Goal: Task Accomplishment & Management: Manage account settings

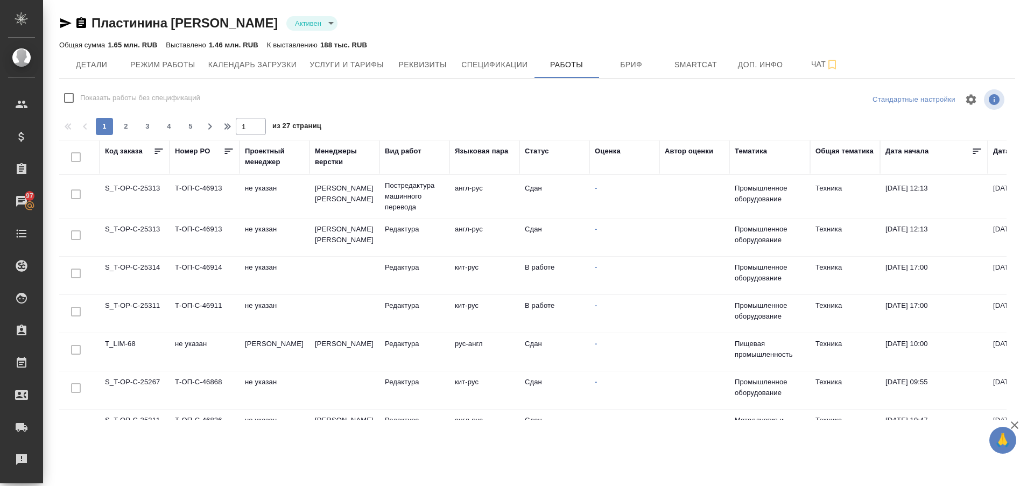
click at [114, 264] on td "S_T-OP-C-25314" at bounding box center [135, 276] width 70 height 38
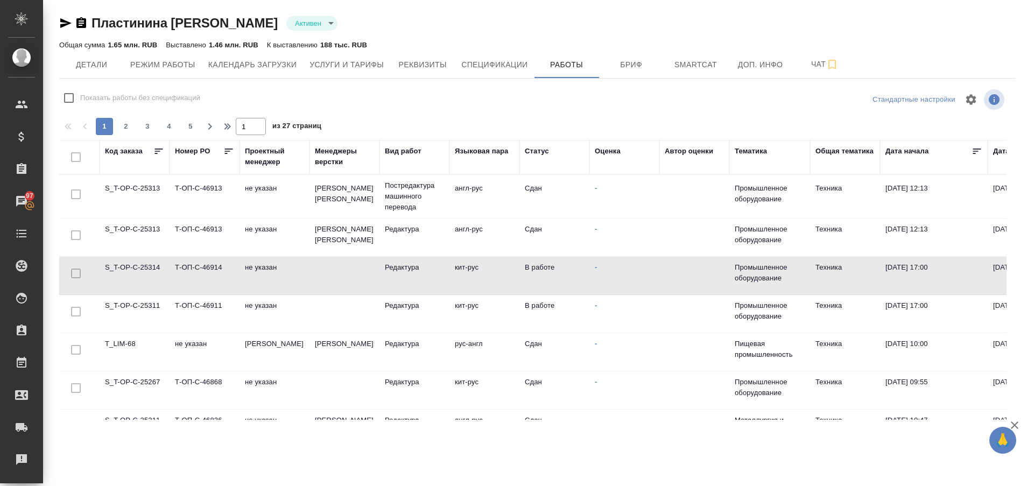
click at [114, 264] on td "S_T-OP-C-25314" at bounding box center [135, 276] width 70 height 38
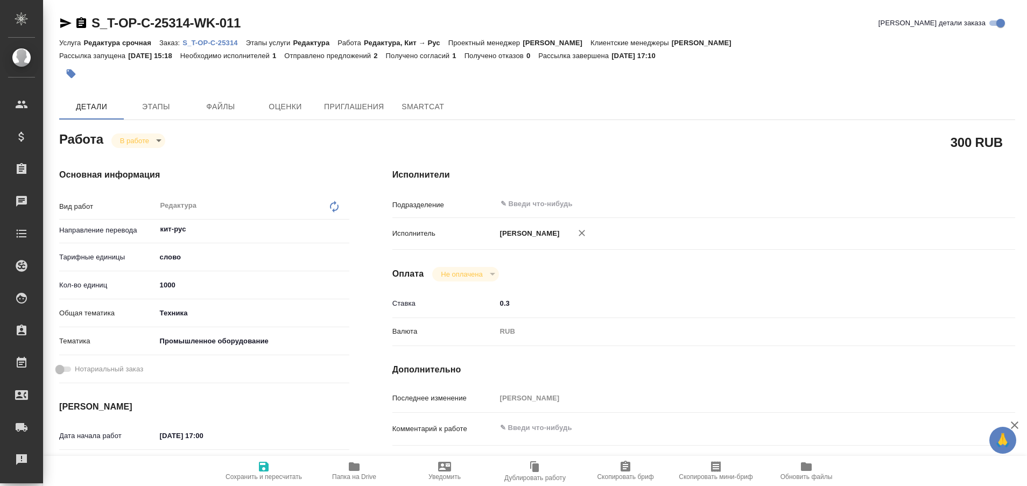
type textarea "x"
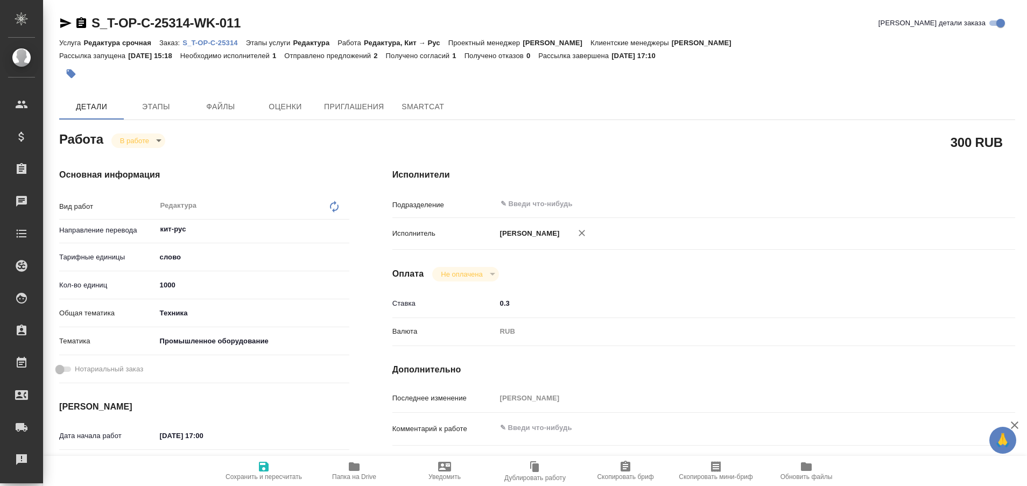
type textarea "x"
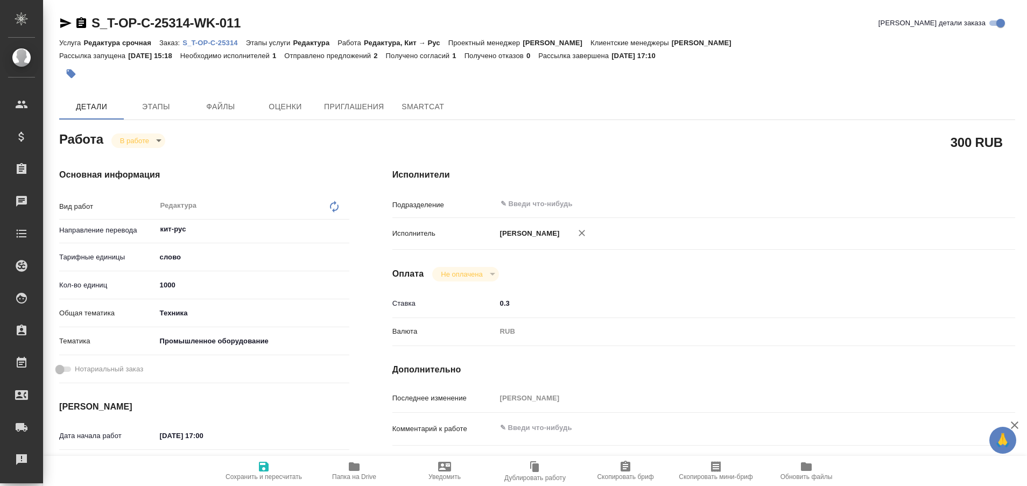
type textarea "x"
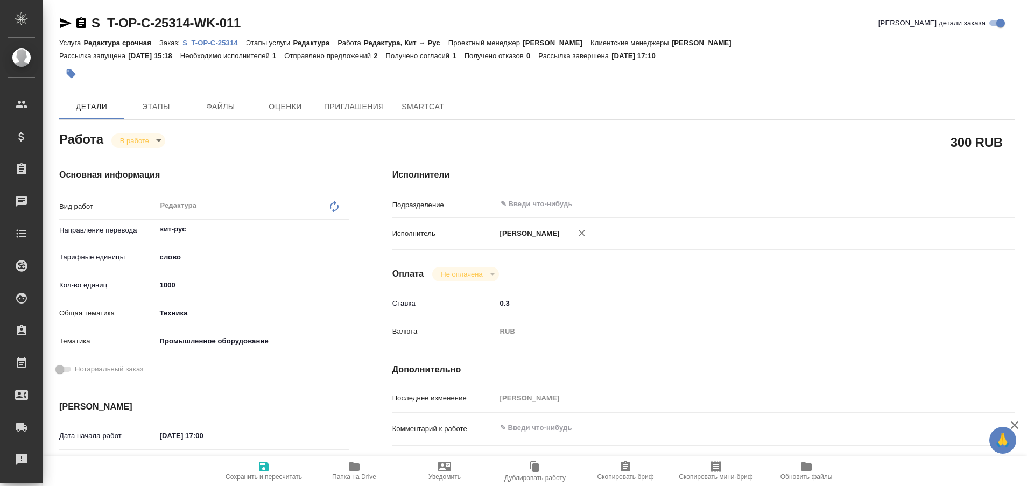
type textarea "x"
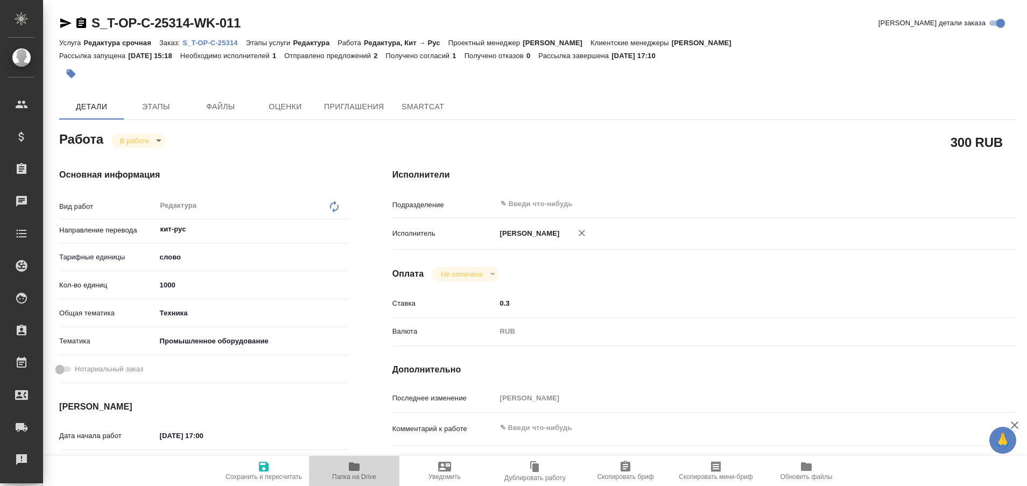
click at [350, 465] on icon "button" at bounding box center [354, 467] width 11 height 9
type textarea "x"
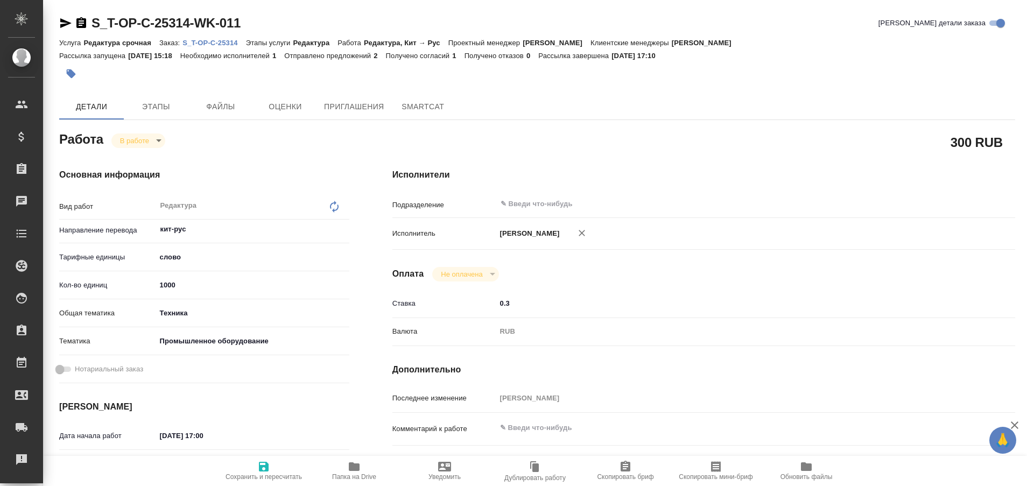
type textarea "x"
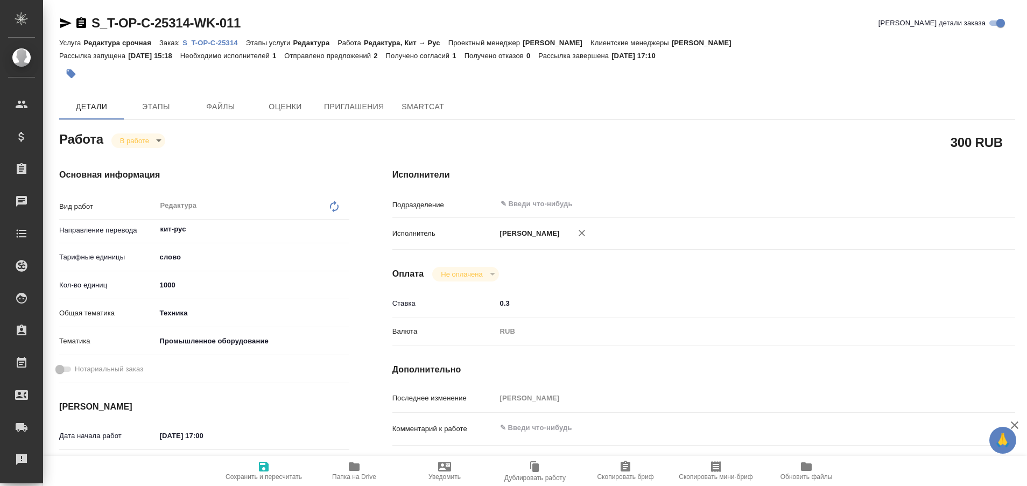
type textarea "x"
click at [222, 45] on p "S_T-OP-C-25314" at bounding box center [214, 43] width 63 height 8
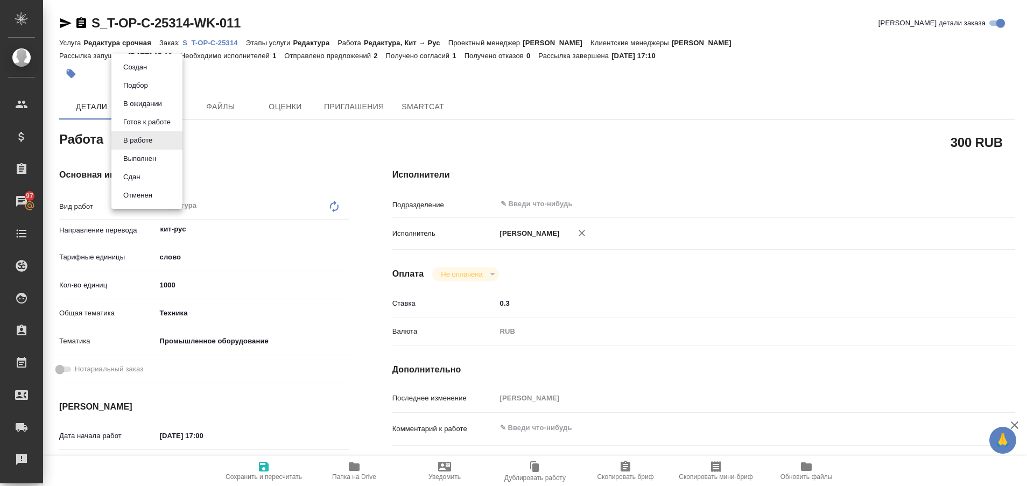
click at [156, 142] on body "🙏 .cls-1 fill:#fff; AWATERA Plastinina Anastasia Клиенты Спецификации Заказы 97…" at bounding box center [513, 243] width 1027 height 486
click at [132, 159] on button "Выполнен" at bounding box center [139, 159] width 39 height 12
type textarea "x"
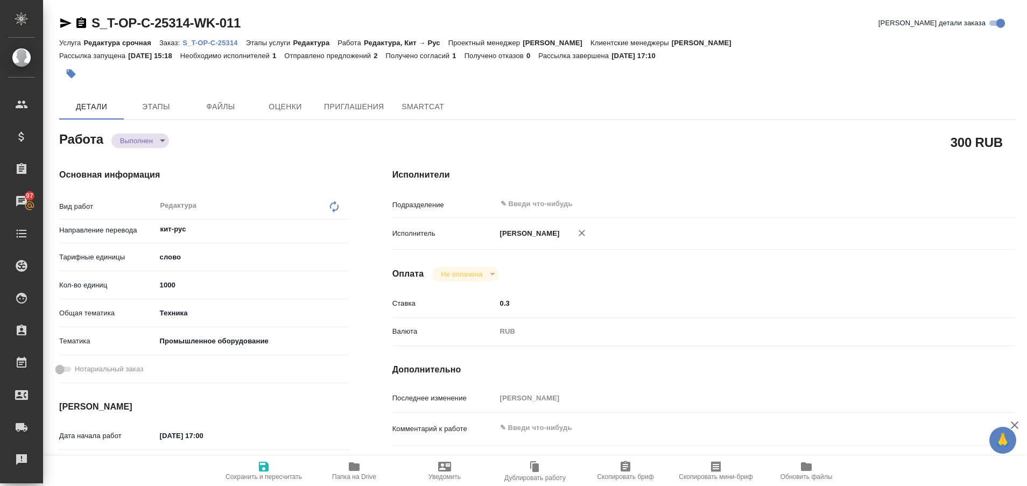
type textarea "x"
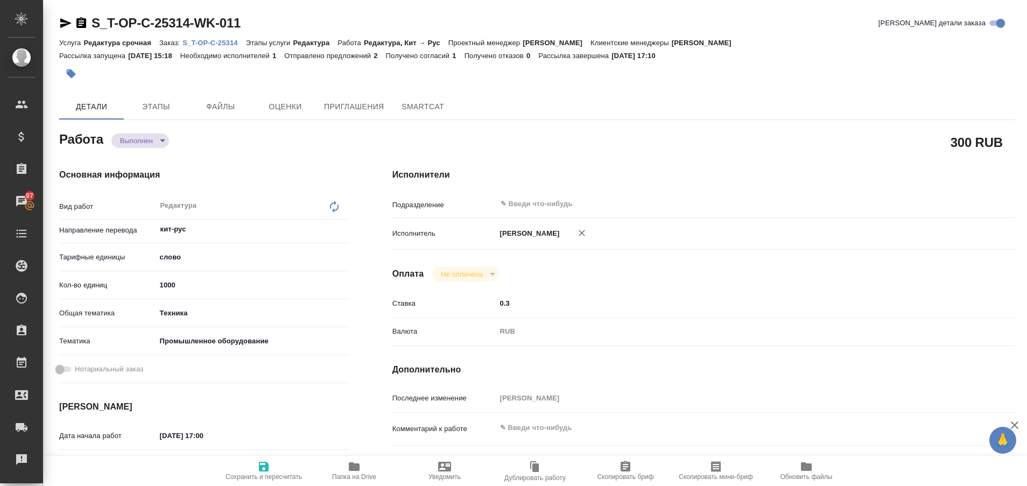
type textarea "x"
click at [61, 22] on icon "button" at bounding box center [65, 23] width 11 height 10
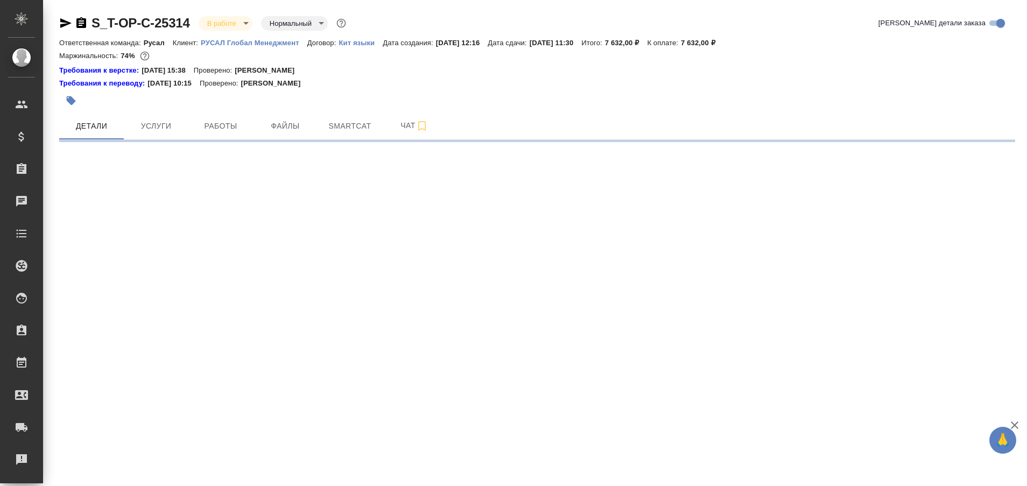
select select "RU"
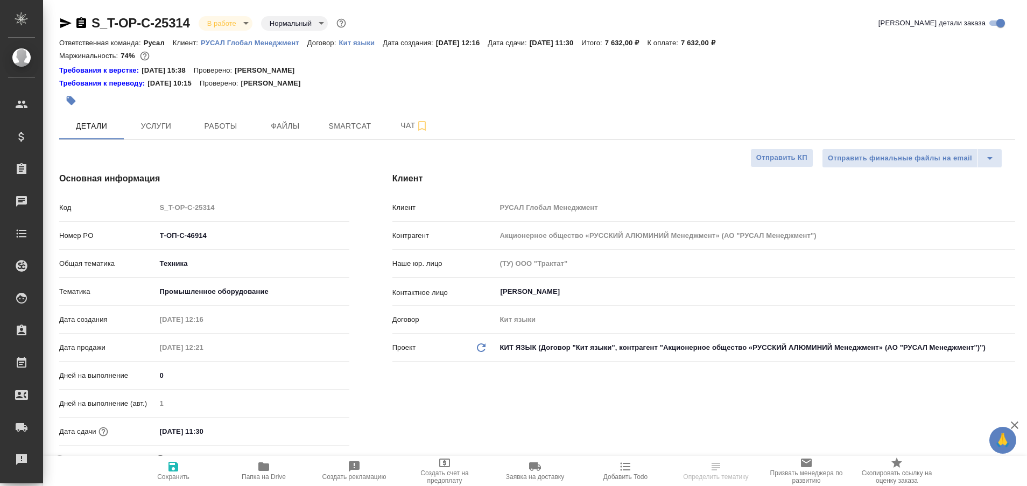
type textarea "x"
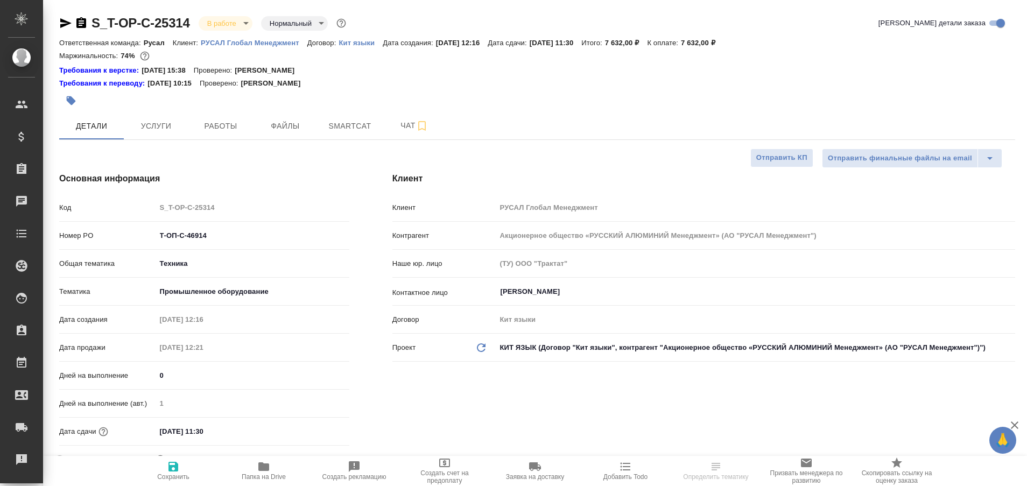
type textarea "x"
type input "Журавлева Александра"
type input "[PERSON_NAME] [PERSON_NAME]"
click at [218, 130] on span "Работы" at bounding box center [221, 126] width 52 height 13
